Goal: Transaction & Acquisition: Book appointment/travel/reservation

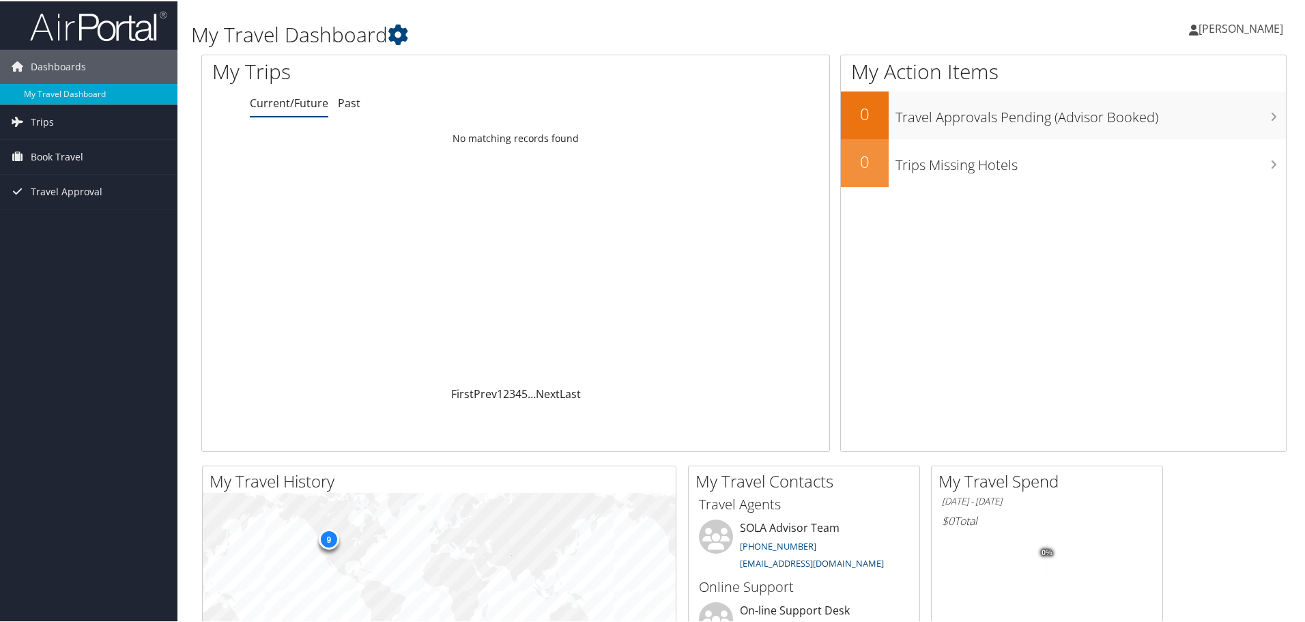
click at [1251, 25] on span "[PERSON_NAME]" at bounding box center [1240, 27] width 85 height 15
click at [52, 156] on span "Book Travel" at bounding box center [57, 156] width 53 height 34
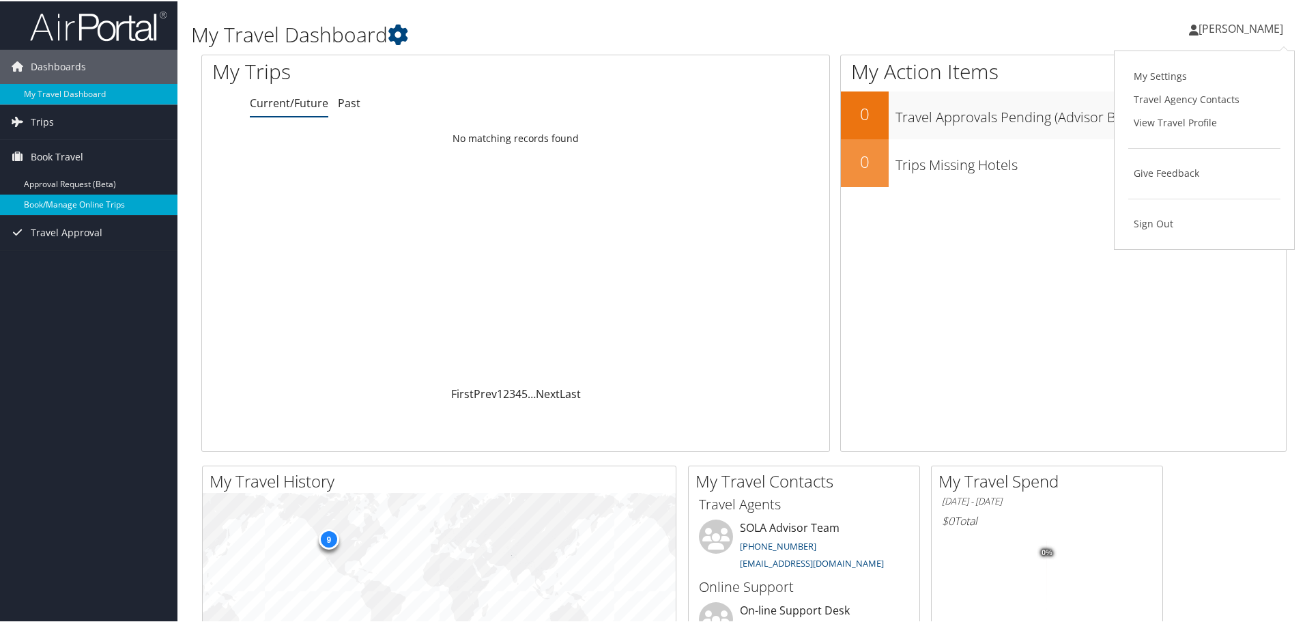
click at [61, 201] on link "Book/Manage Online Trips" at bounding box center [88, 203] width 177 height 20
